Goal: Communication & Community: Answer question/provide support

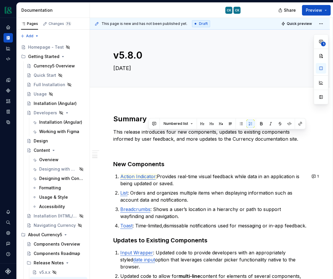
scroll to position [286, 0]
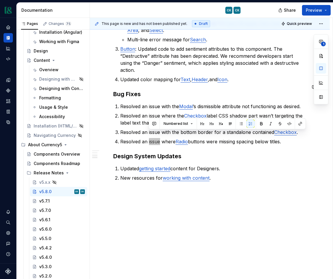
type textarea "*"
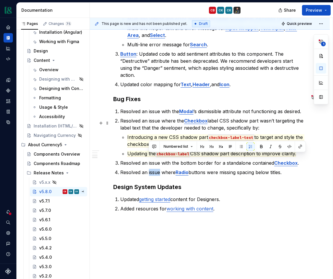
scroll to position [289, 0]
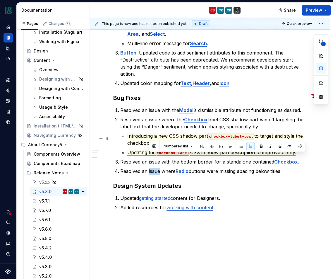
click at [208, 149] on span "CSS shadow part description to improve clarity." at bounding box center [243, 152] width 106 height 6
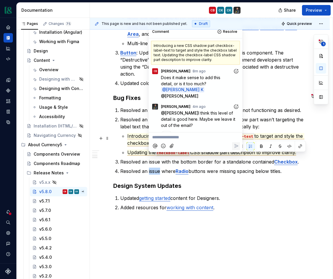
scroll to position [3, 0]
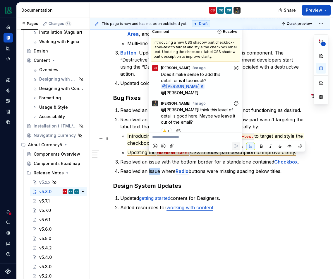
click at [208, 136] on p "**********" at bounding box center [195, 137] width 87 height 6
click at [165, 129] on span "👍️" at bounding box center [165, 131] width 4 height 5
click at [185, 143] on div at bounding box center [195, 146] width 89 height 12
click at [188, 137] on p "**********" at bounding box center [195, 137] width 87 height 6
click at [236, 145] on icon "Reply" at bounding box center [236, 146] width 6 height 6
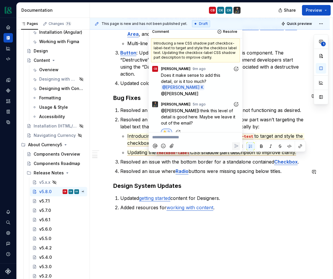
scroll to position [0, 0]
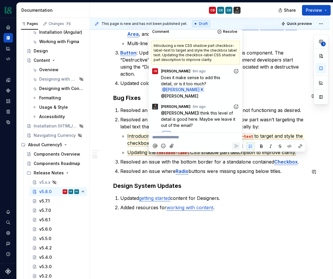
click at [267, 58] on p "Button : Updated code to add sentiment attributes to this component. The “Destr…" at bounding box center [213, 63] width 186 height 28
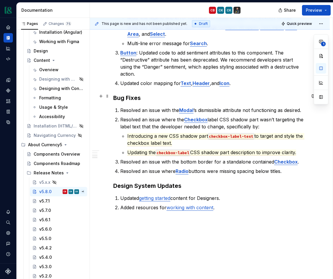
click at [155, 107] on p "Resolved an issue with the Modal ’s dismissible attribute not functioning as de…" at bounding box center [213, 110] width 186 height 7
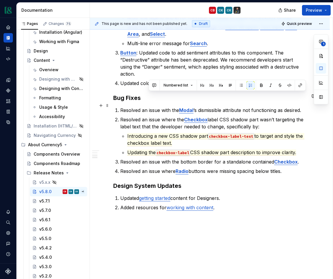
click at [156, 116] on p "Resolved an issue where the Checkbox label CSS shadow part wasn’t targeting the…" at bounding box center [213, 123] width 186 height 14
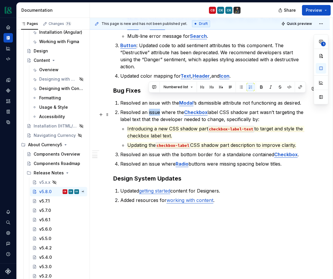
scroll to position [297, 0]
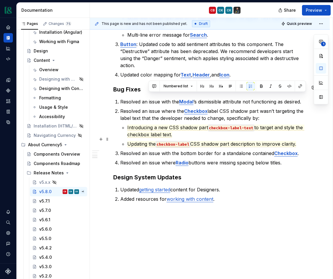
click at [210, 150] on p "Resolved an issue with the bottom border for a standalone contained Checkbox ." at bounding box center [213, 153] width 186 height 7
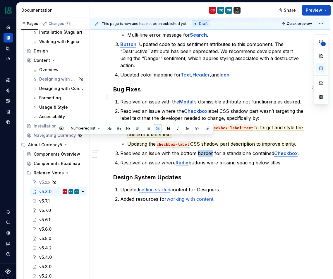
click at [248, 159] on p "Resolved an issue where Radio buttons were missing spacing below titles." at bounding box center [213, 162] width 186 height 7
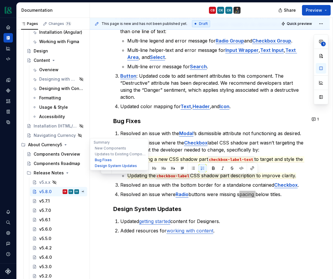
scroll to position [267, 0]
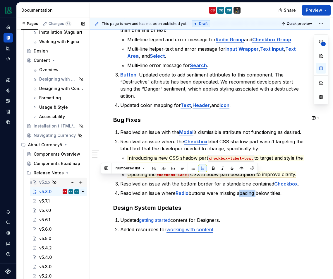
click at [45, 183] on div "v5.x.x" at bounding box center [44, 182] width 11 height 6
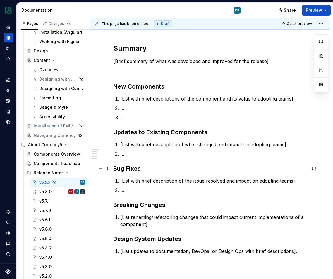
scroll to position [70, 0]
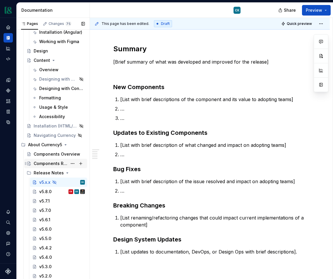
click at [58, 163] on div "Components Roadmap" at bounding box center [51, 164] width 34 height 6
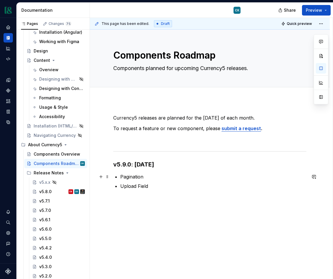
click at [154, 179] on p "Pagination" at bounding box center [213, 176] width 186 height 7
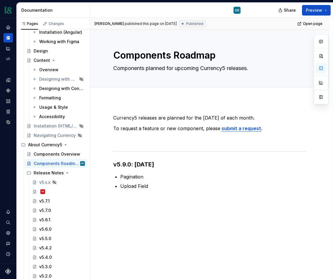
type textarea "*"
